Goal: Find specific page/section: Find specific page/section

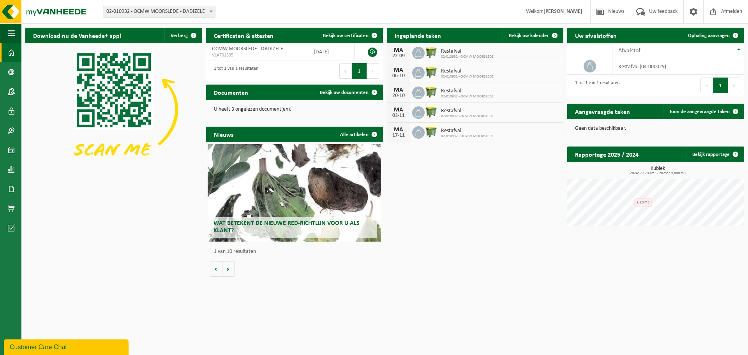
click at [14, 53] on span at bounding box center [11, 52] width 7 height 19
click at [12, 209] on span at bounding box center [11, 208] width 7 height 19
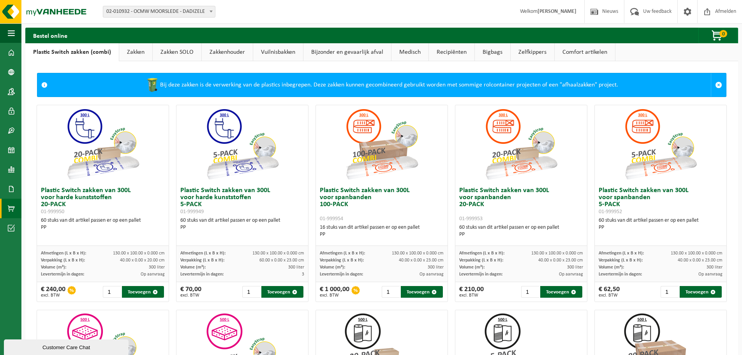
click at [458, 56] on link "Recipiënten" at bounding box center [452, 52] width 46 height 18
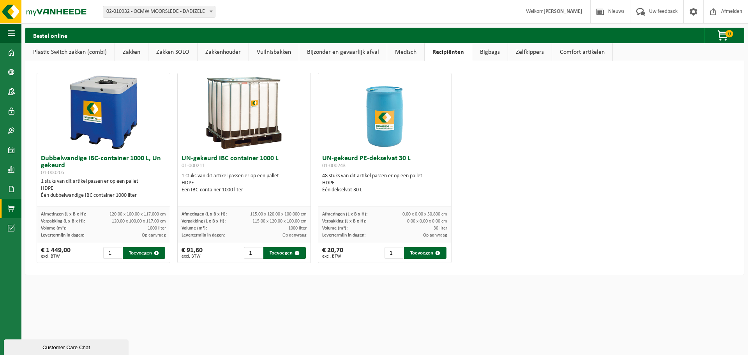
click at [402, 54] on link "Medisch" at bounding box center [405, 52] width 37 height 18
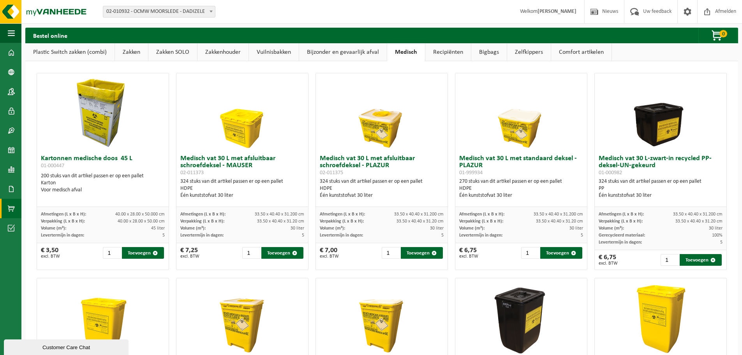
click at [278, 54] on link "Vuilnisbakken" at bounding box center [274, 52] width 50 height 18
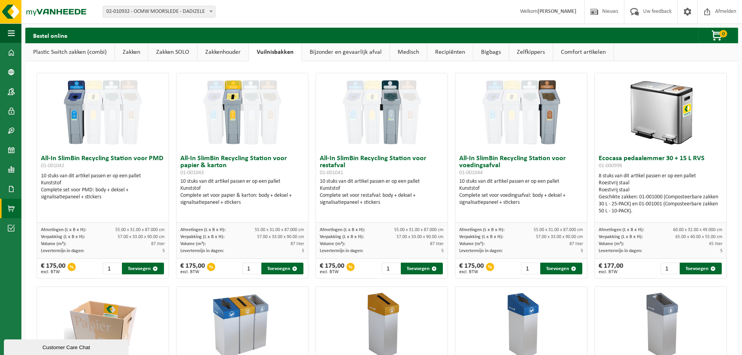
click at [573, 52] on link "Comfort artikelen" at bounding box center [583, 52] width 60 height 18
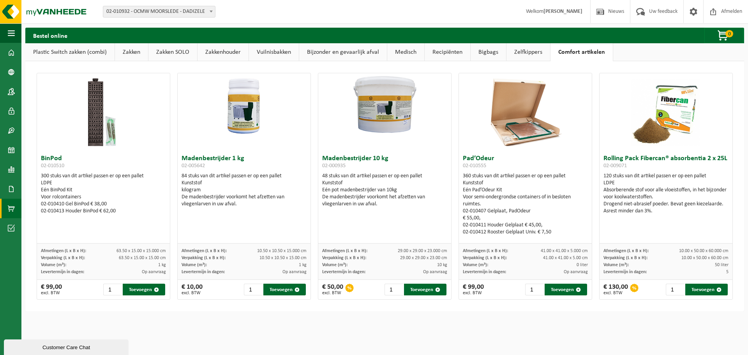
click at [182, 89] on img at bounding box center [244, 106] width 133 height 66
